Goal: Find contact information: Find contact information

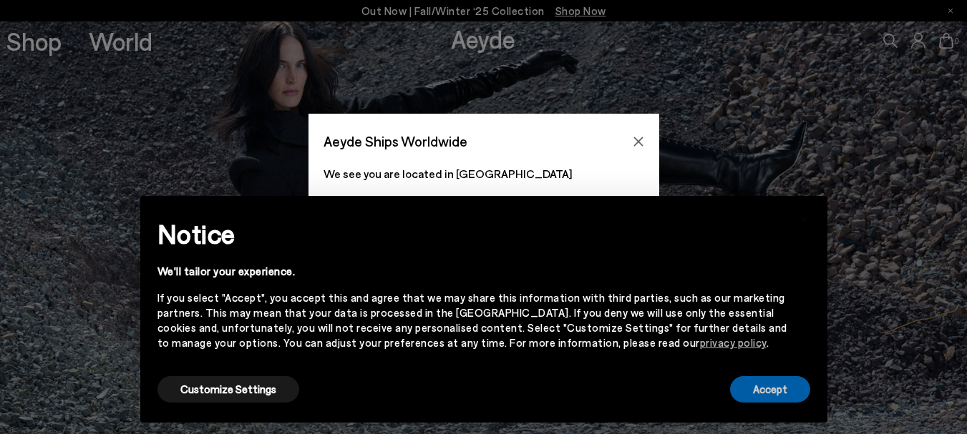
click at [756, 394] on button "Accept" at bounding box center [770, 389] width 80 height 26
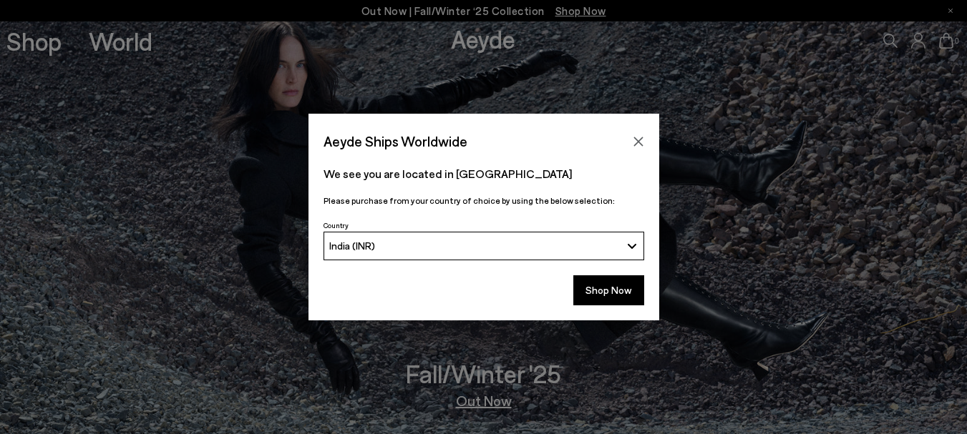
click at [603, 245] on div "India (INR)" at bounding box center [474, 246] width 291 height 12
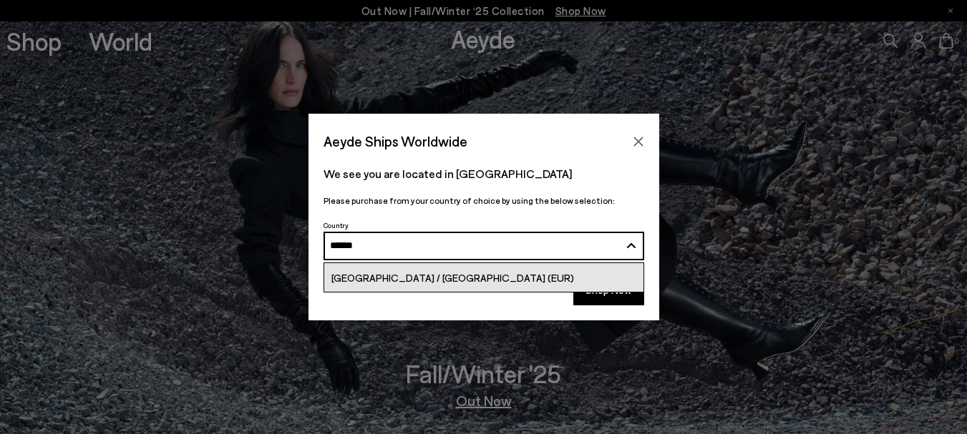
type input "******"
click at [370, 282] on span "[GEOGRAPHIC_DATA] / [GEOGRAPHIC_DATA] (EUR)" at bounding box center [452, 278] width 243 height 12
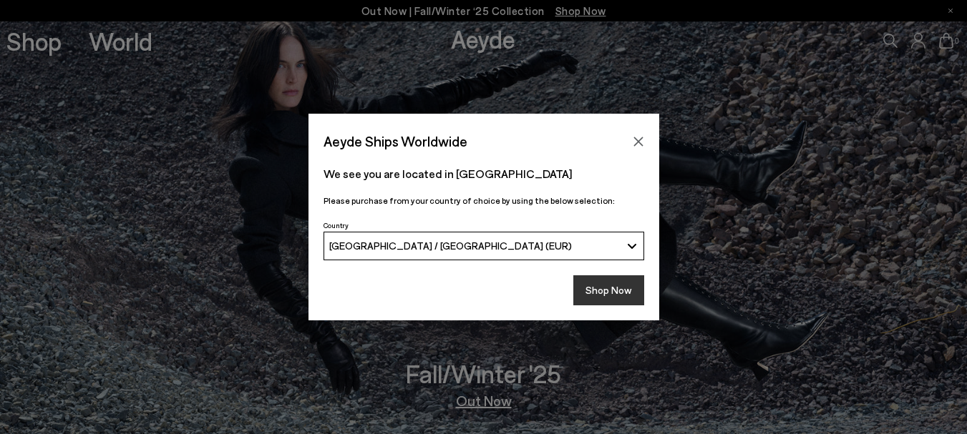
click at [623, 288] on button "Shop Now" at bounding box center [608, 290] width 71 height 30
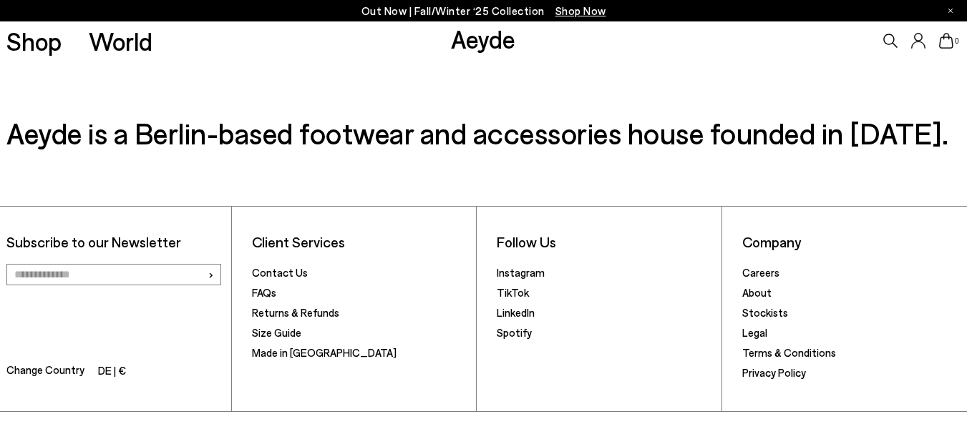
scroll to position [2094, 0]
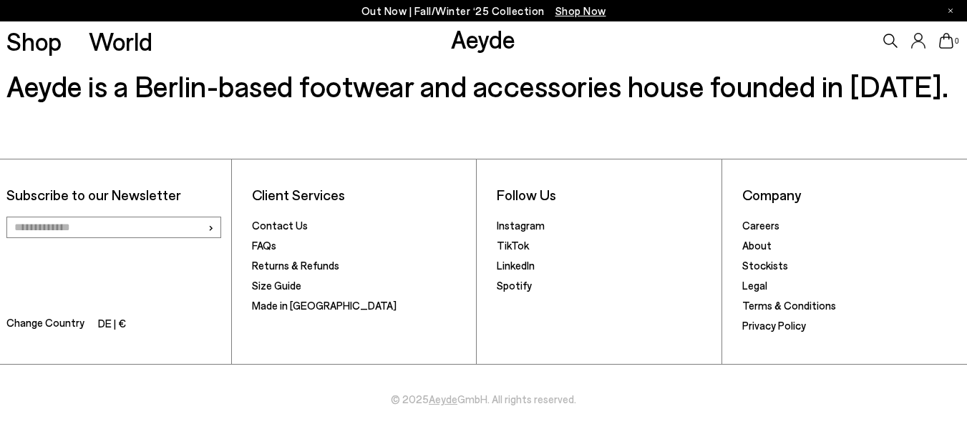
click at [289, 227] on link "Contact Us" at bounding box center [280, 225] width 56 height 13
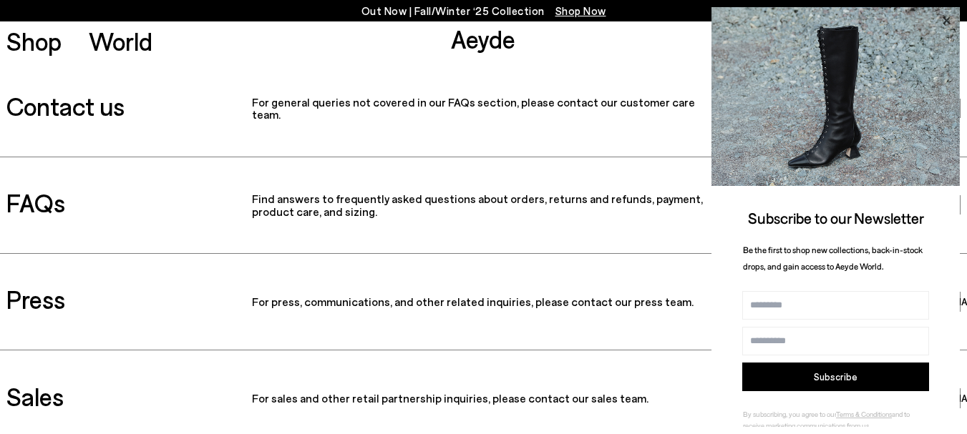
click at [950, 16] on icon at bounding box center [946, 20] width 19 height 19
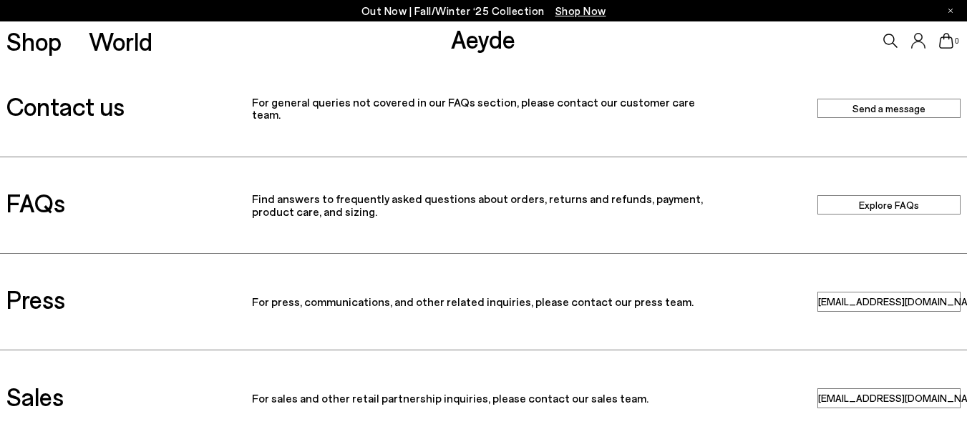
click at [109, 102] on h3 "Contact us" at bounding box center [116, 106] width 232 height 25
click at [93, 113] on h3 "Contact us" at bounding box center [116, 106] width 232 height 25
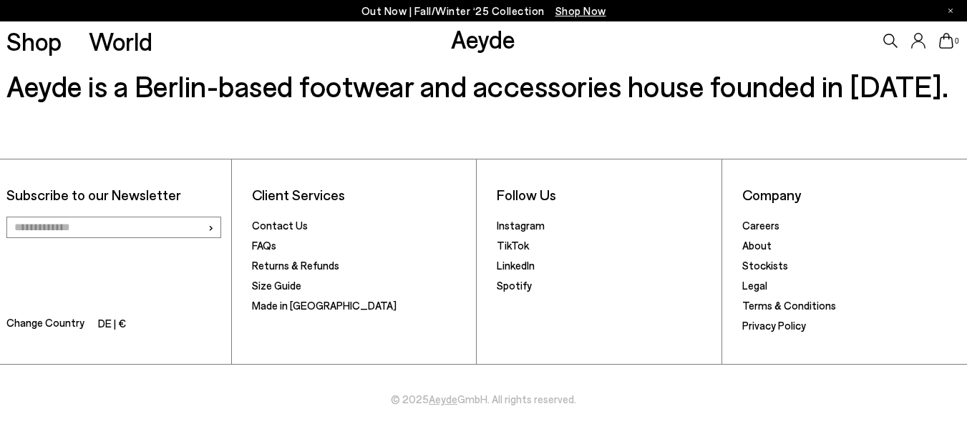
scroll to position [2094, 0]
drag, startPoint x: 421, startPoint y: 399, endPoint x: 490, endPoint y: 402, distance: 68.8
click at [490, 402] on span "© 2025 Aeyde GmbH. All rights reserved." at bounding box center [483, 386] width 967 height 43
copy span "5 Aeyde GmbH"
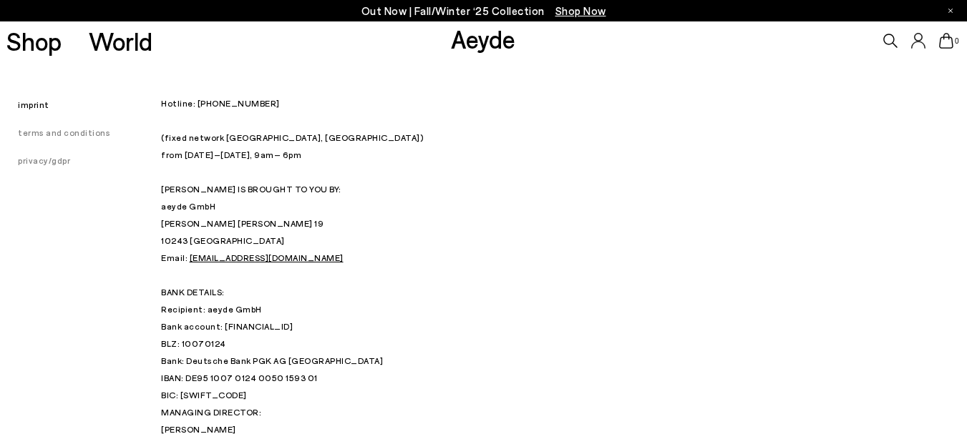
click at [36, 103] on link "imprint" at bounding box center [24, 104] width 49 height 10
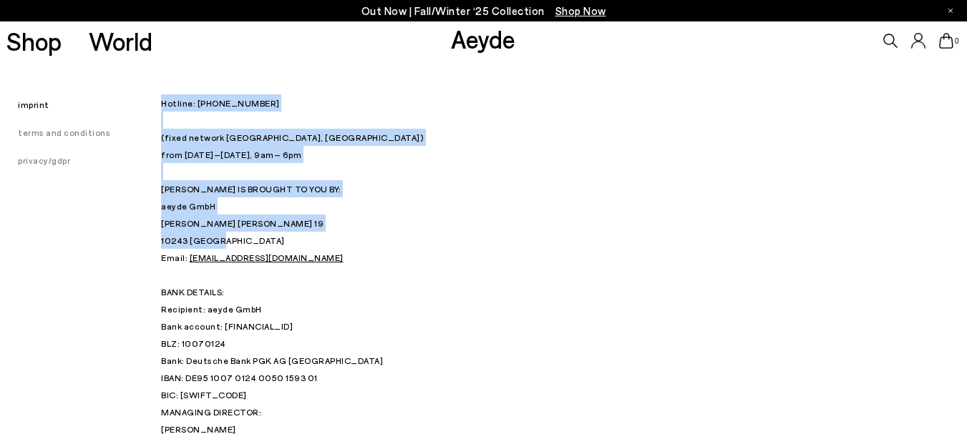
drag, startPoint x: 160, startPoint y: 222, endPoint x: 217, endPoint y: 234, distance: 57.8
click at [217, 234] on div "imprint terms and conditions privacy/gdpr Hotline: +49 (0) 30 34 655 808 (fixed…" at bounding box center [483, 317] width 967 height 515
click at [223, 238] on p "Hotline: +49 (0) 30 34 655 808 (fixed network Berlin, Germany) from Monday – Fr…" at bounding box center [483, 248] width 645 height 309
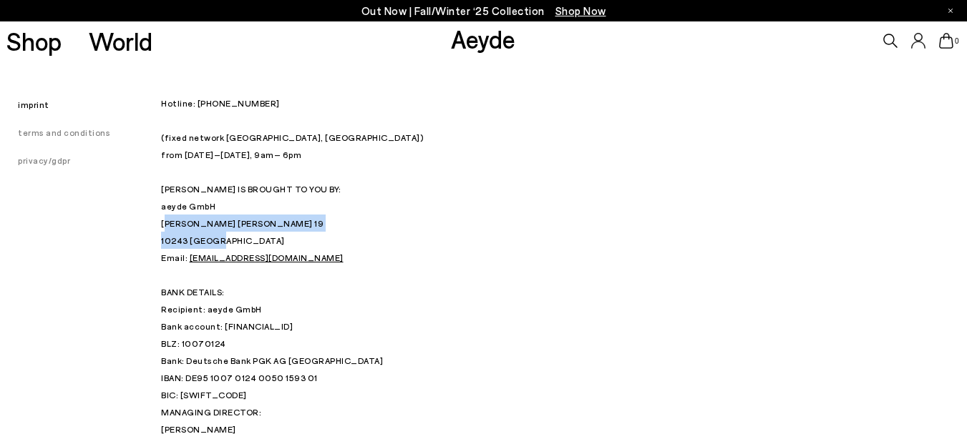
drag, startPoint x: 211, startPoint y: 241, endPoint x: 164, endPoint y: 231, distance: 48.3
click at [164, 231] on p "Hotline: +49 (0) 30 34 655 808 (fixed network Berlin, Germany) from Monday – Fr…" at bounding box center [483, 248] width 645 height 309
copy p "Strausberger Platz 19 10243 Berlin"
drag, startPoint x: 299, startPoint y: 102, endPoint x: 194, endPoint y: 91, distance: 105.8
click at [194, 91] on div "Hotline: +49 (0) 30 34 655 808 (fixed network Berlin, Germany) from Monday – Fr…" at bounding box center [483, 317] width 645 height 515
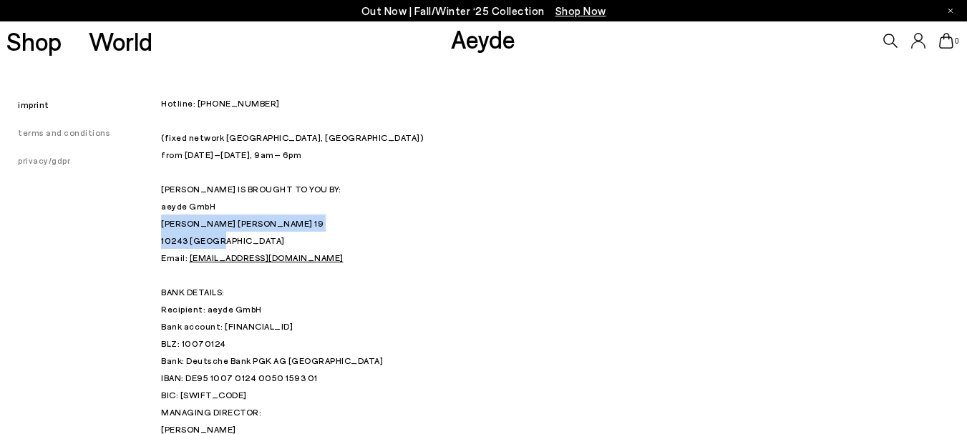
copy p "+49 (0) 30 34 655 808"
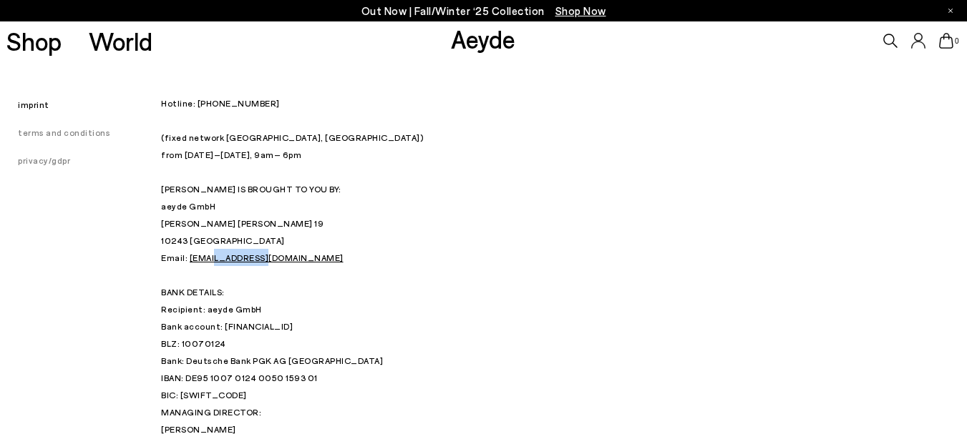
drag, startPoint x: 280, startPoint y: 258, endPoint x: 206, endPoint y: 263, distance: 73.9
click at [206, 263] on p "Hotline: +49 (0) 30 34 655 808 (fixed network Berlin, Germany) from Monday – Fr…" at bounding box center [483, 248] width 645 height 309
copy link "@aeyde.com"
